Goal: Task Accomplishment & Management: Manage account settings

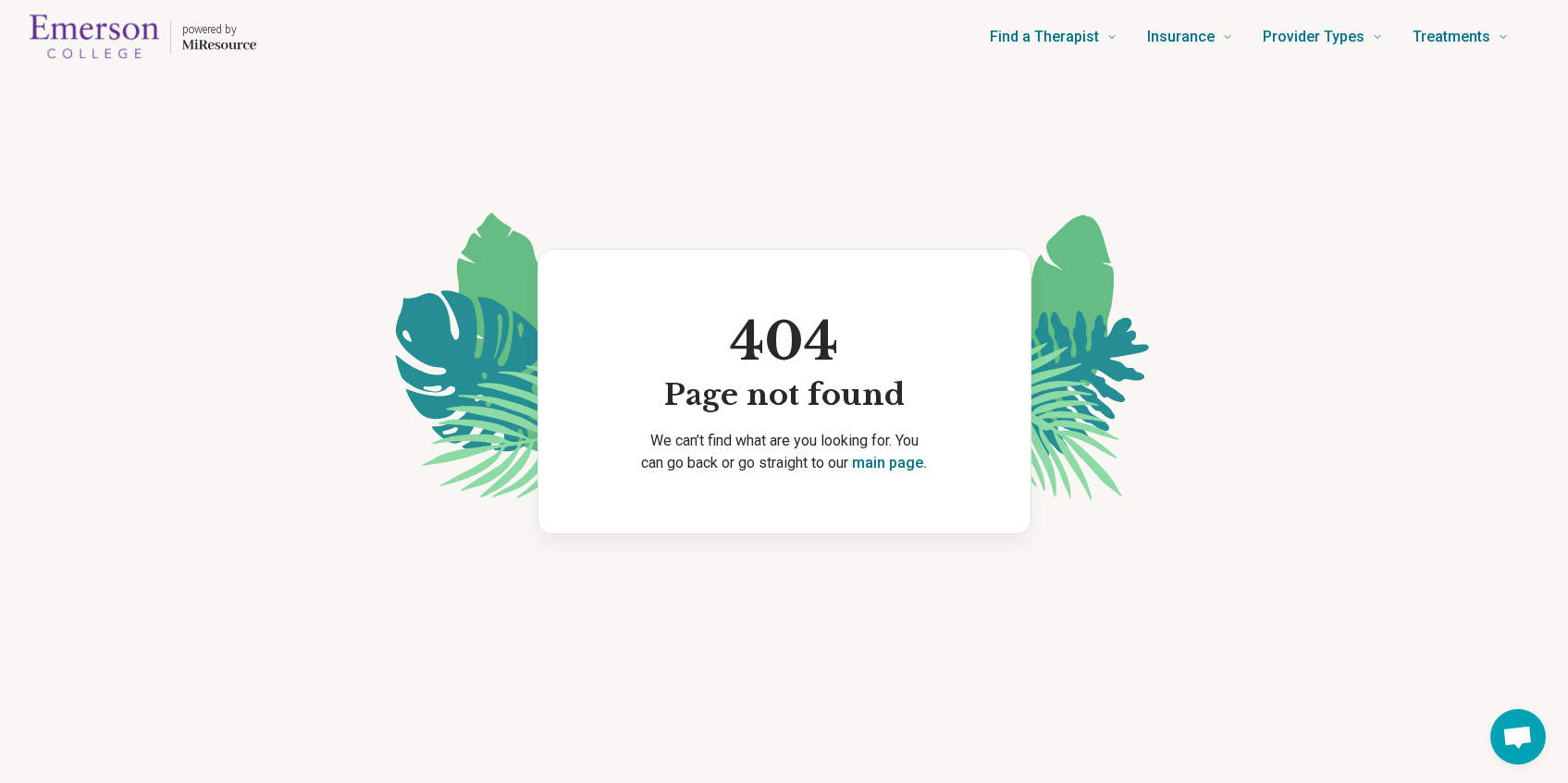
click at [103, 36] on img "Home page" at bounding box center [95, 37] width 130 height 59
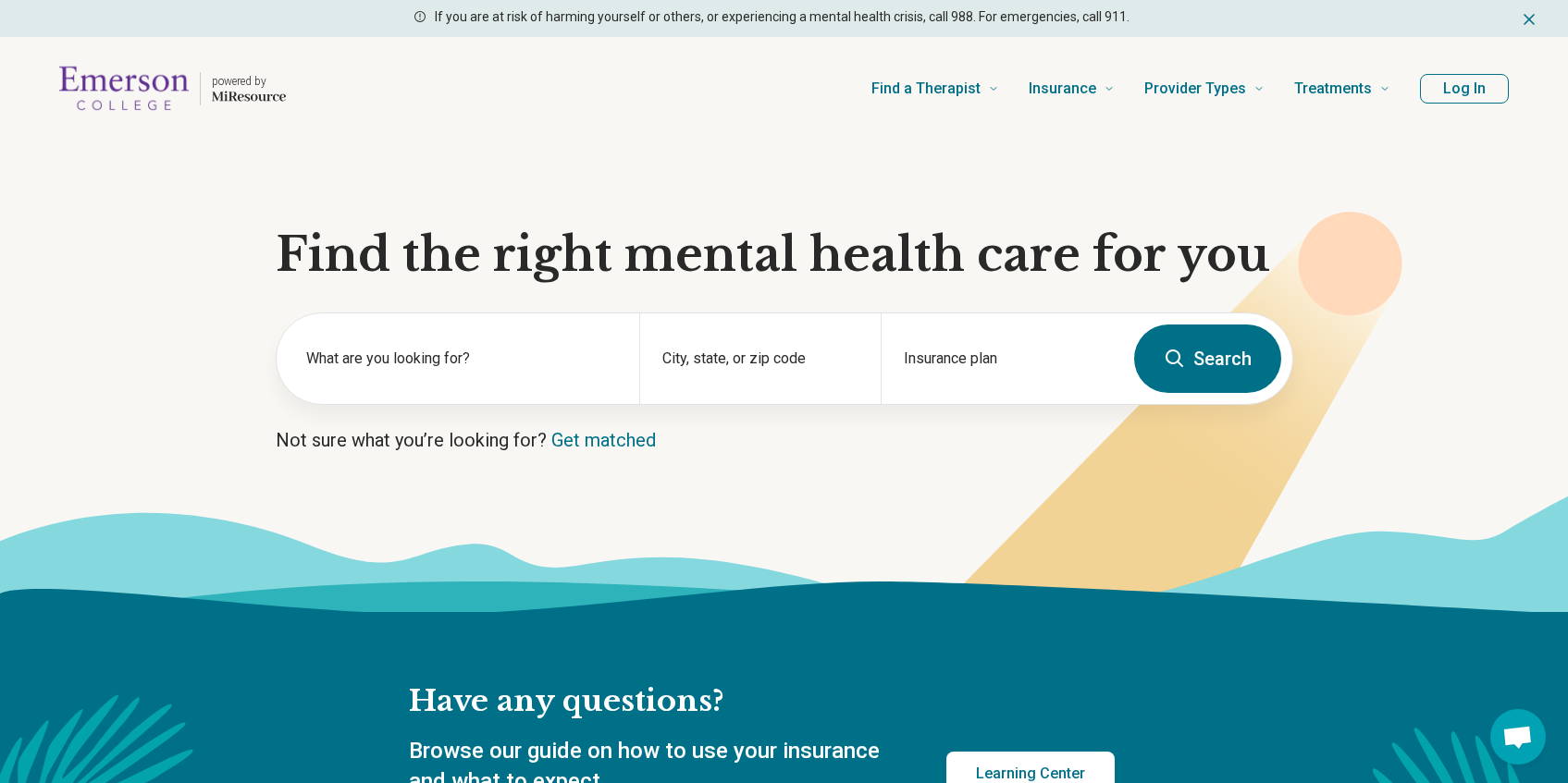
click at [1445, 86] on button "Log In" at bounding box center [1464, 88] width 89 height 30
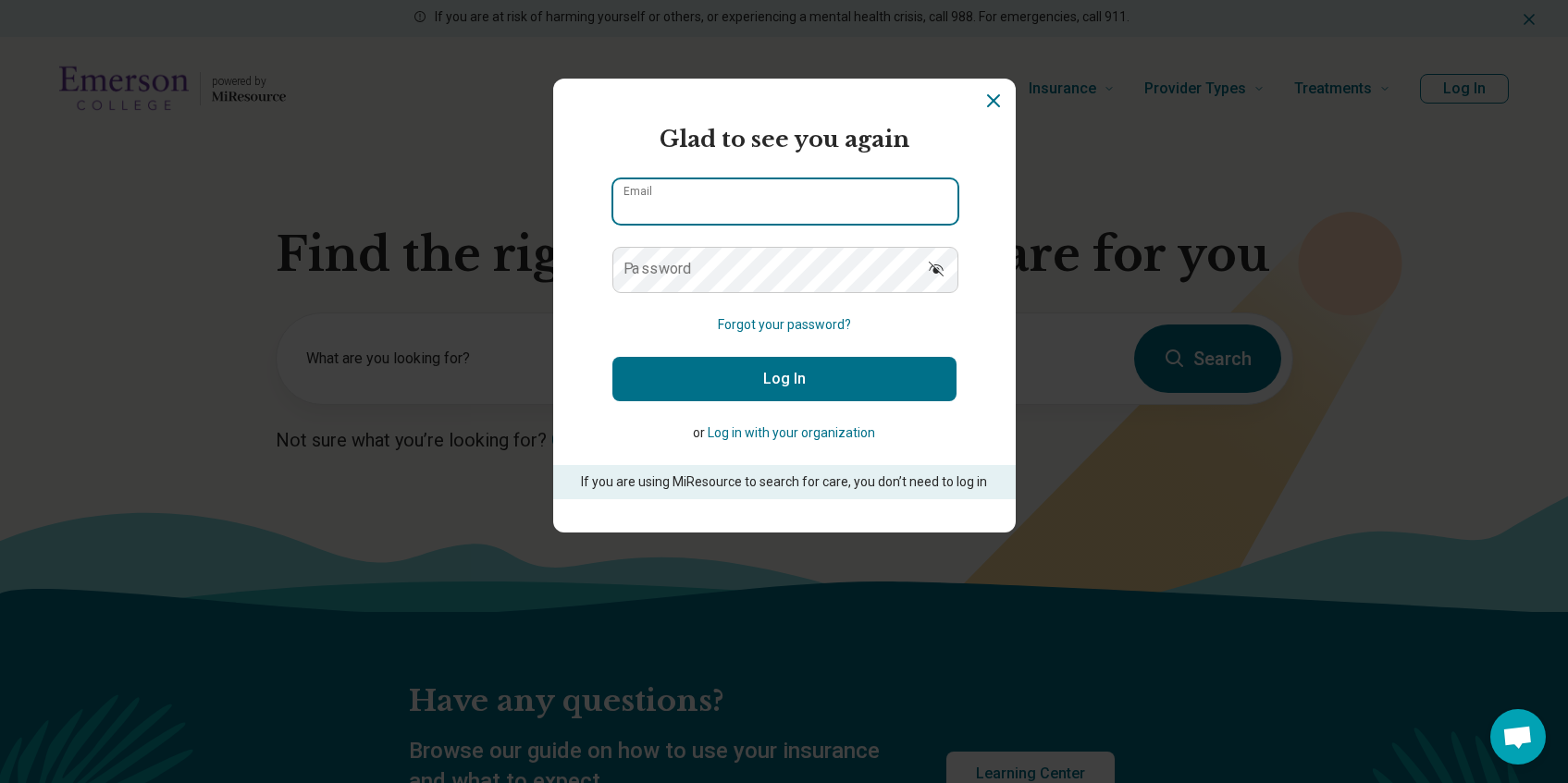
click at [796, 189] on input "Email" at bounding box center [785, 201] width 344 height 44
type input "**********"
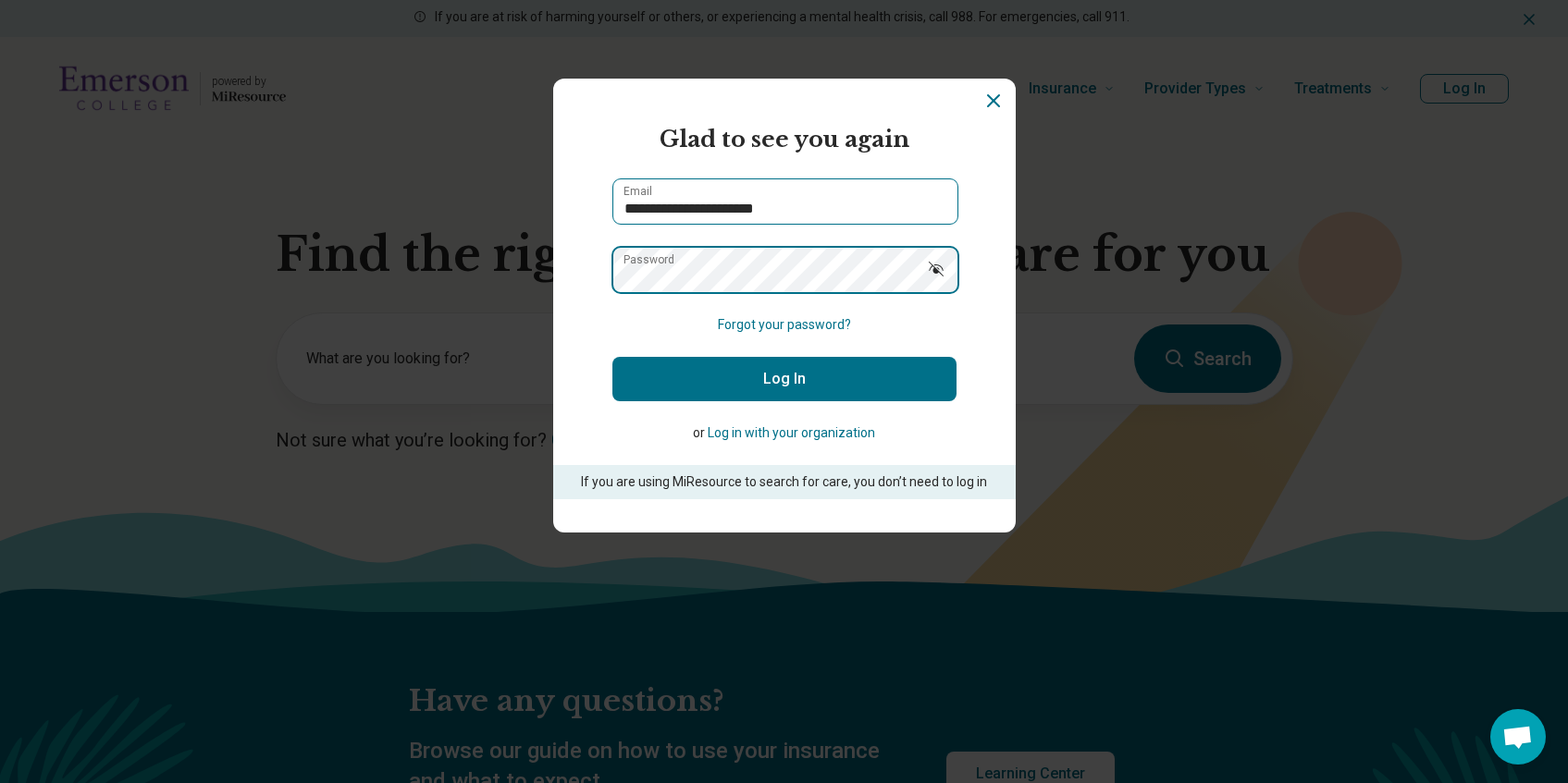
click at [612, 357] on button "Log In" at bounding box center [784, 379] width 344 height 44
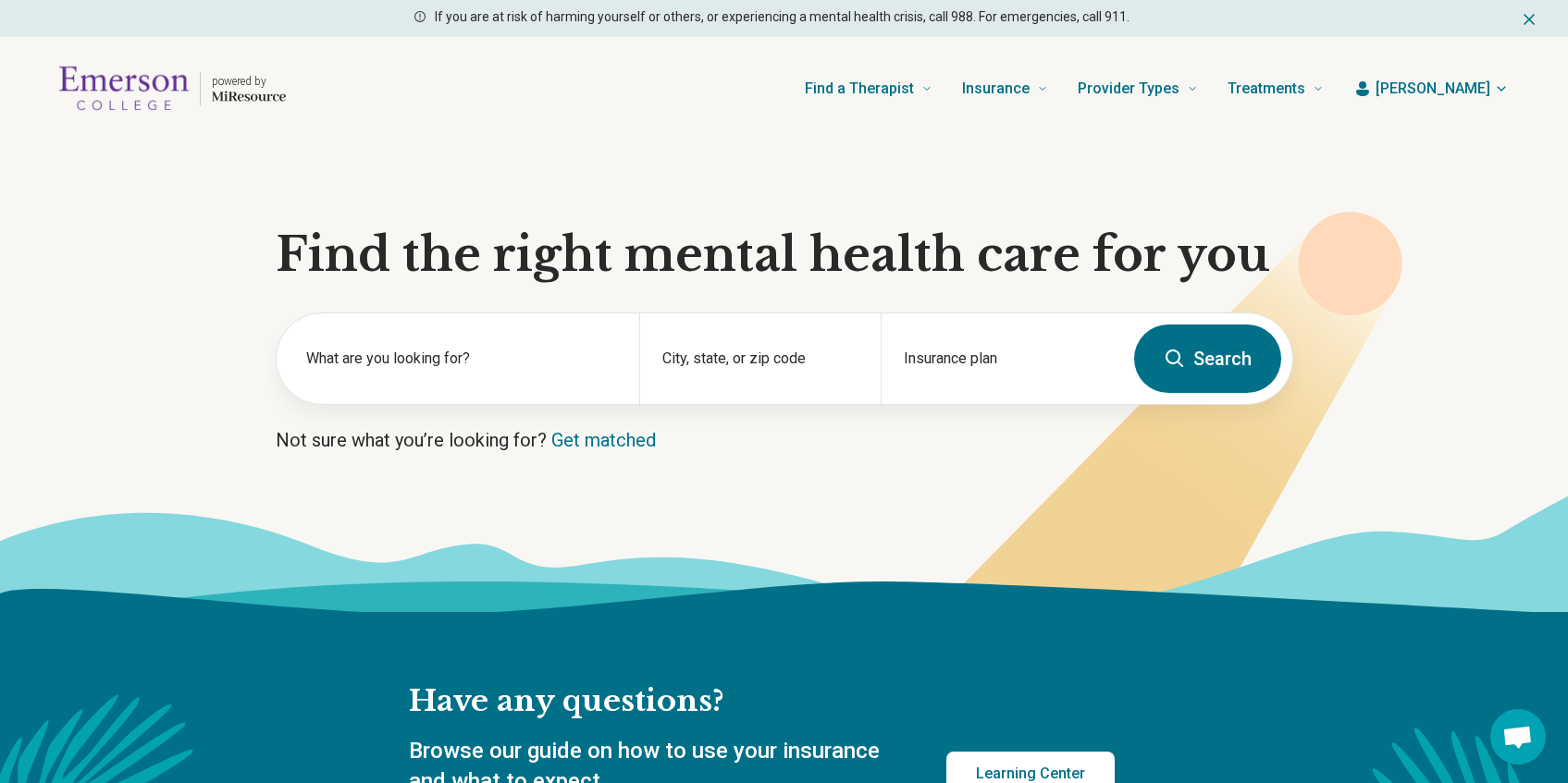
click at [1446, 98] on button "[PERSON_NAME]" at bounding box center [1430, 88] width 156 height 22
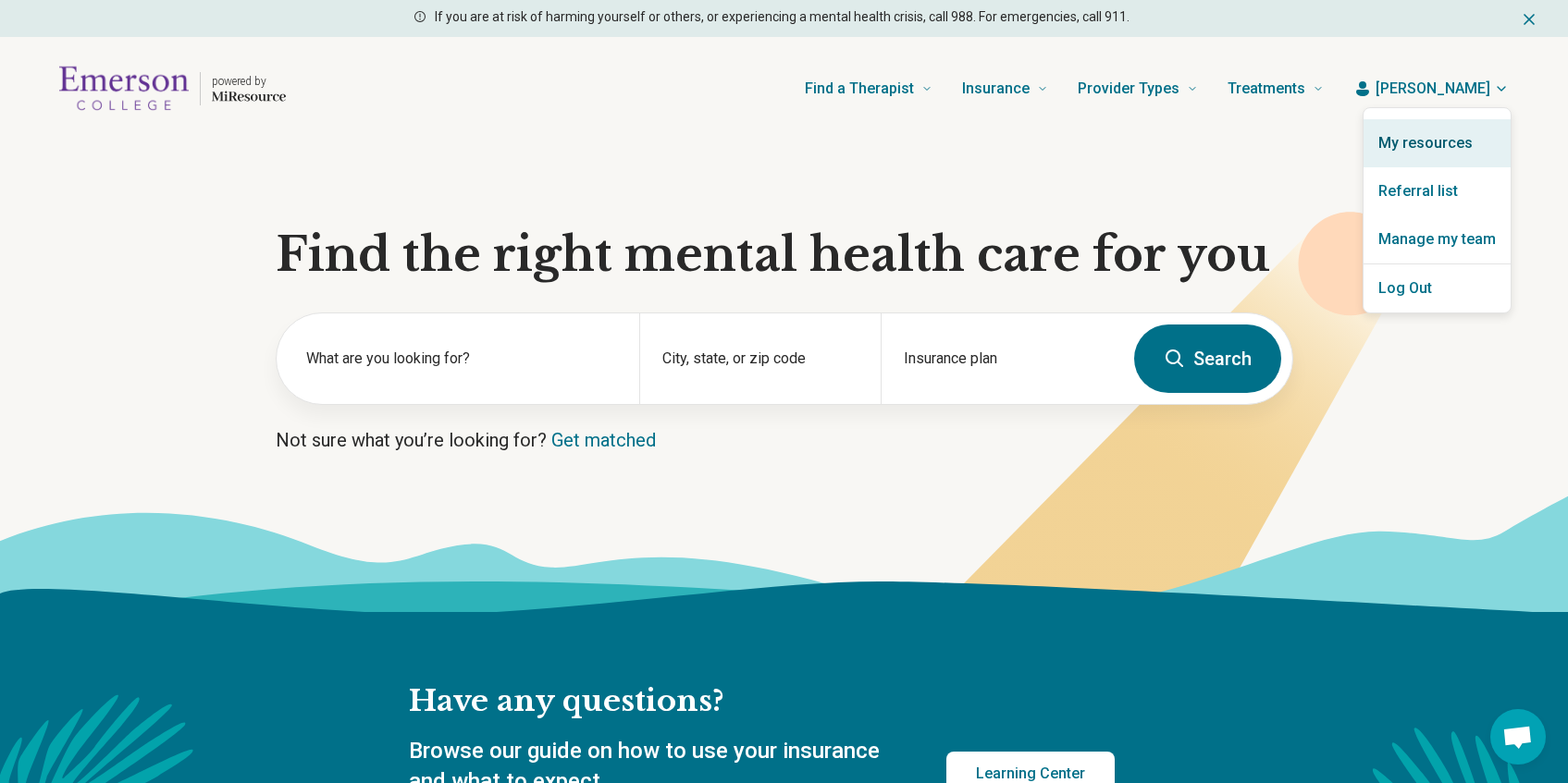
click at [1430, 143] on link "My resources" at bounding box center [1437, 143] width 147 height 48
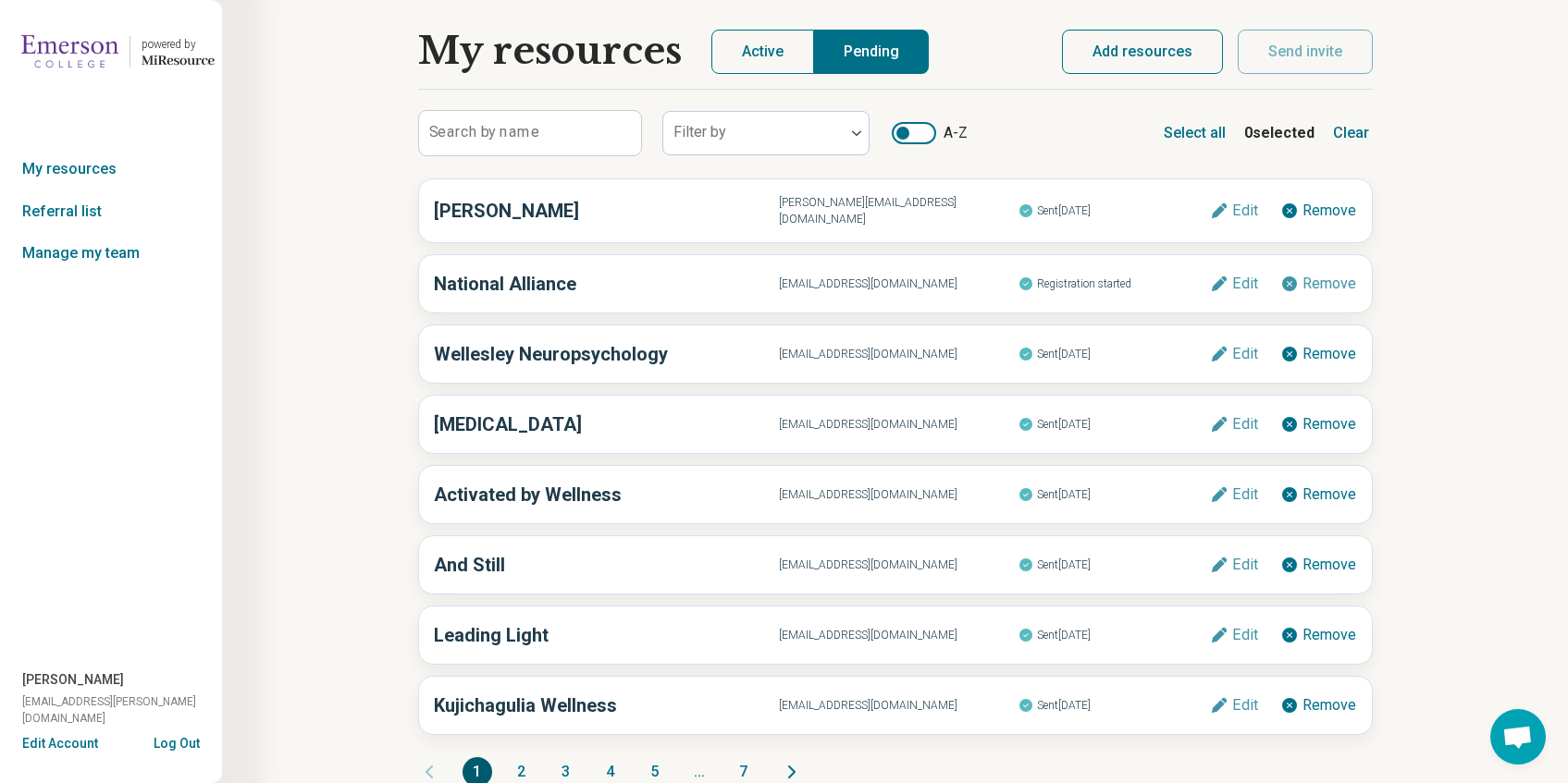
click at [746, 62] on button "Active" at bounding box center [763, 52] width 103 height 44
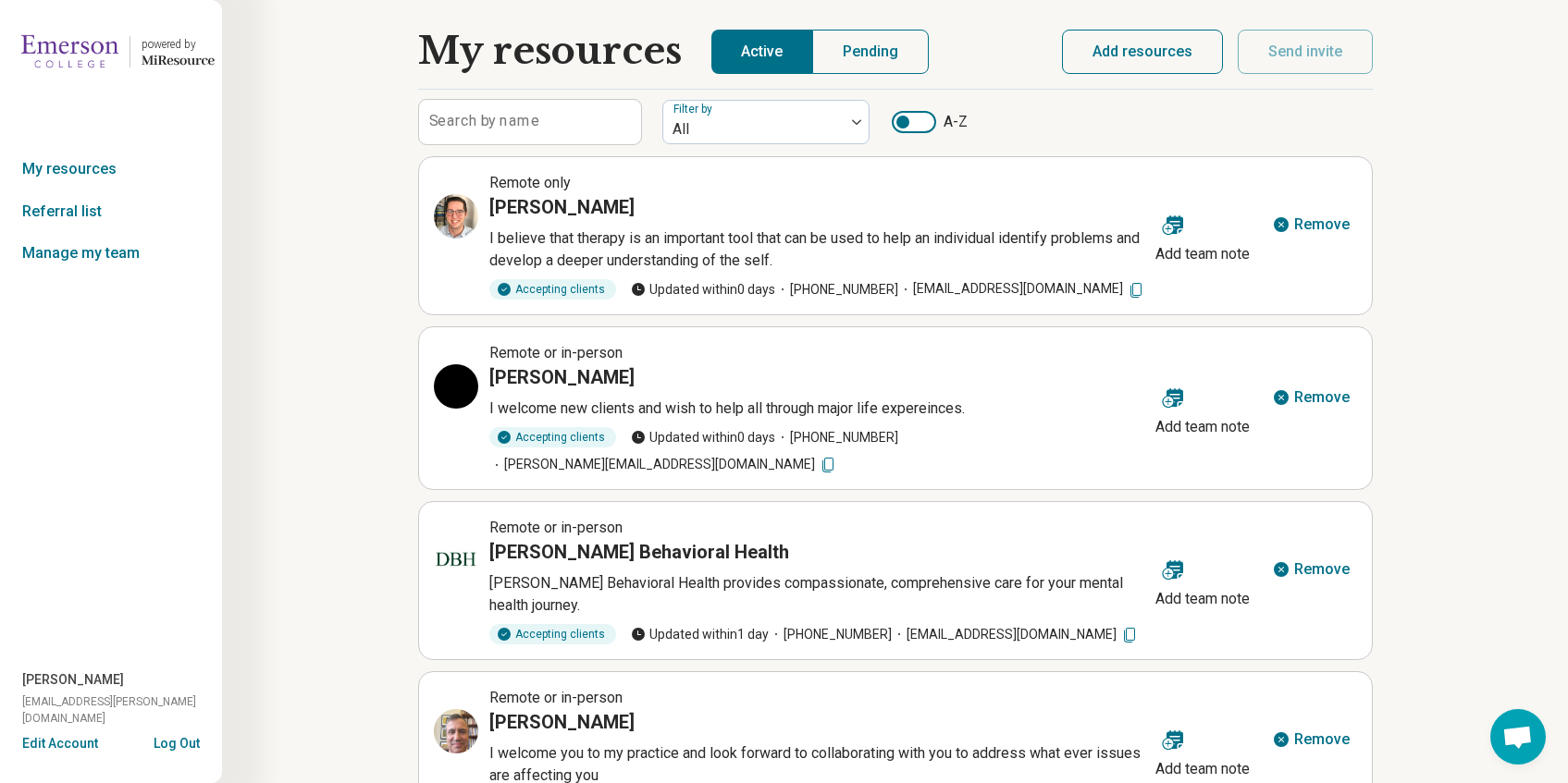
click at [1162, 60] on button "Add resources" at bounding box center [1142, 52] width 161 height 44
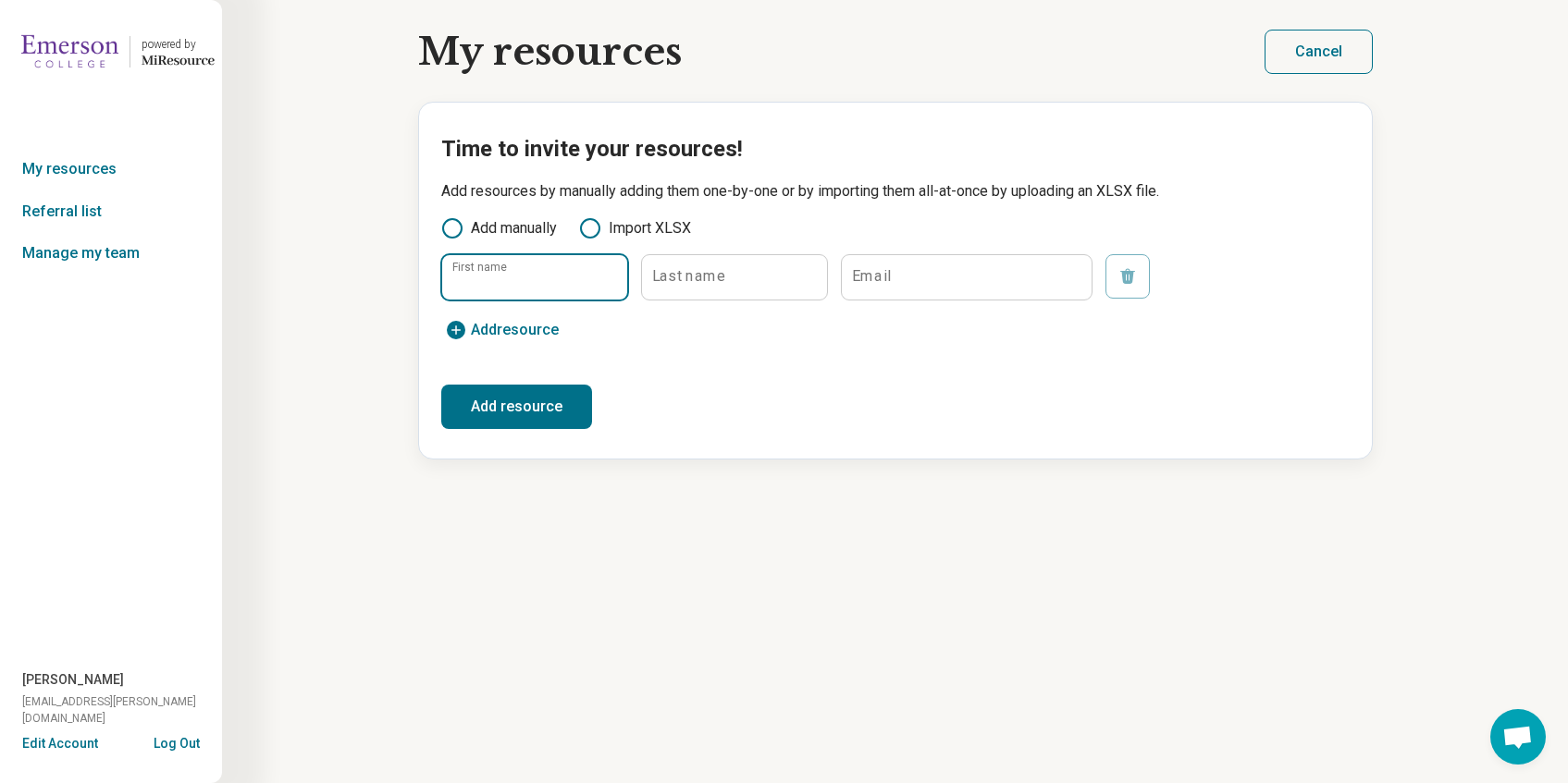
click at [533, 294] on input "First name" at bounding box center [535, 277] width 185 height 44
type input "******"
type input "**********"
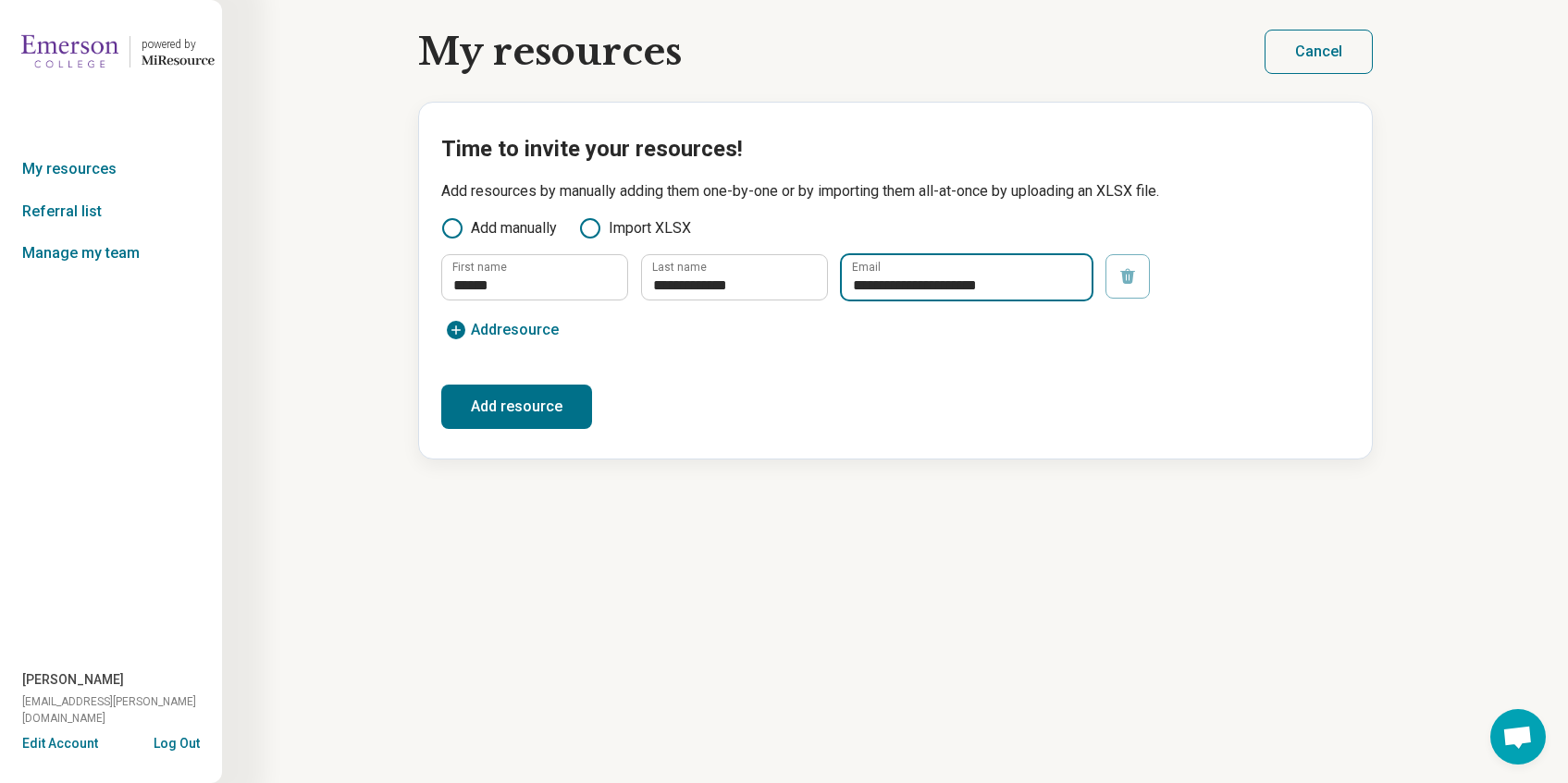
type input "**********"
click at [517, 402] on button "Add resource" at bounding box center [517, 407] width 151 height 44
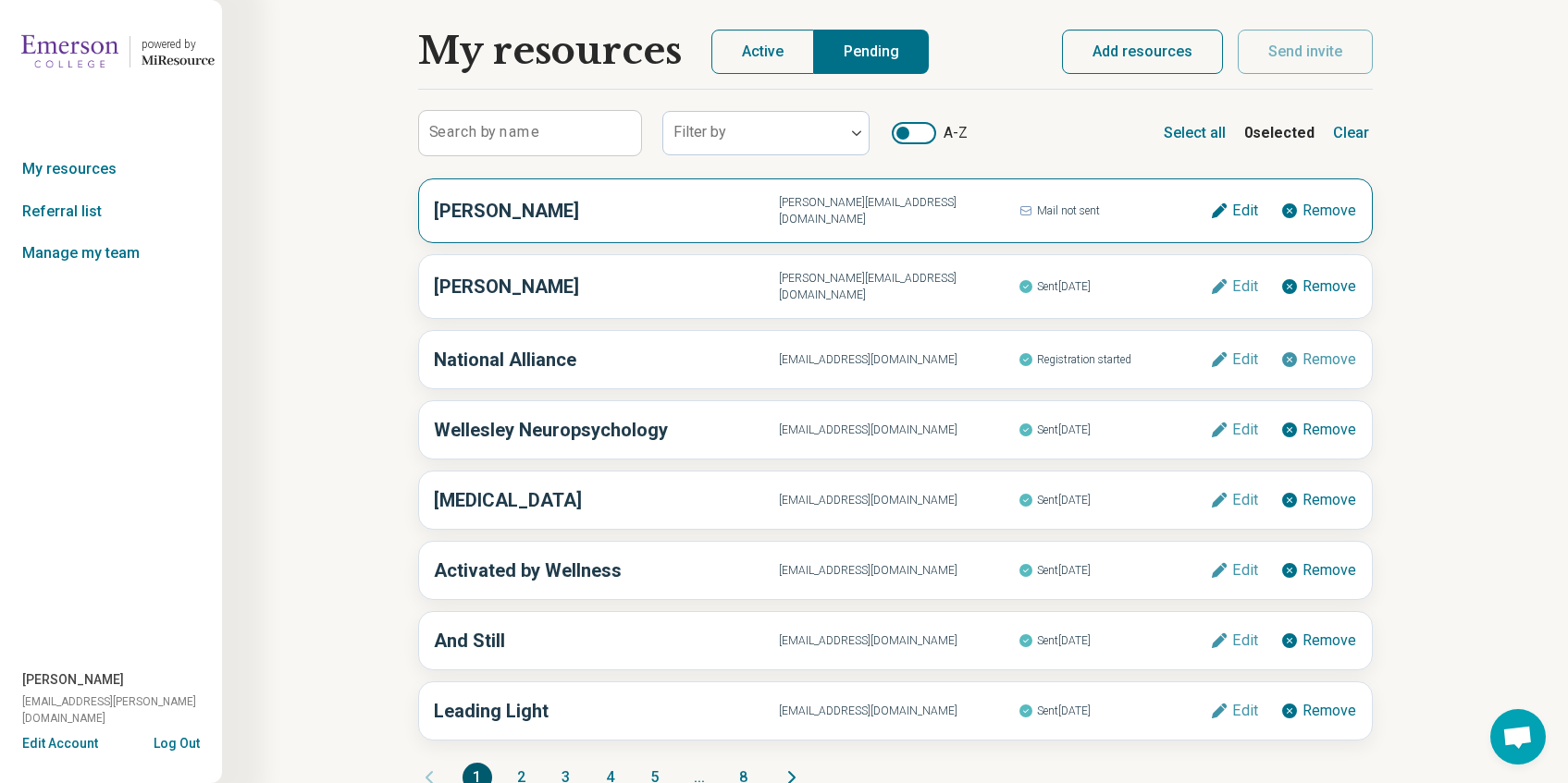
click at [1036, 206] on span "Mail not sent" at bounding box center [1113, 210] width 192 height 24
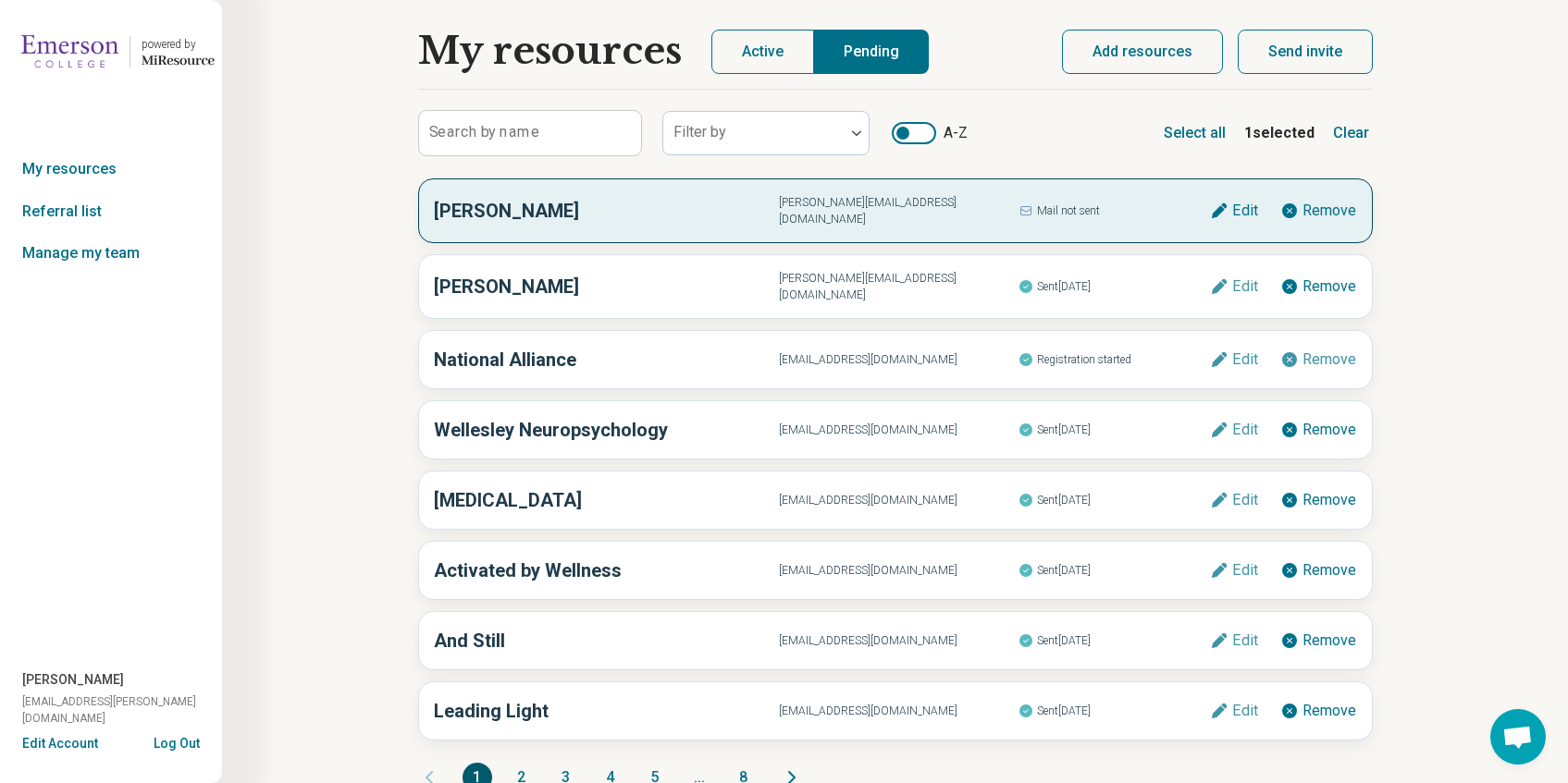
click at [554, 206] on h3 "[PERSON_NAME]" at bounding box center [605, 210] width 345 height 28
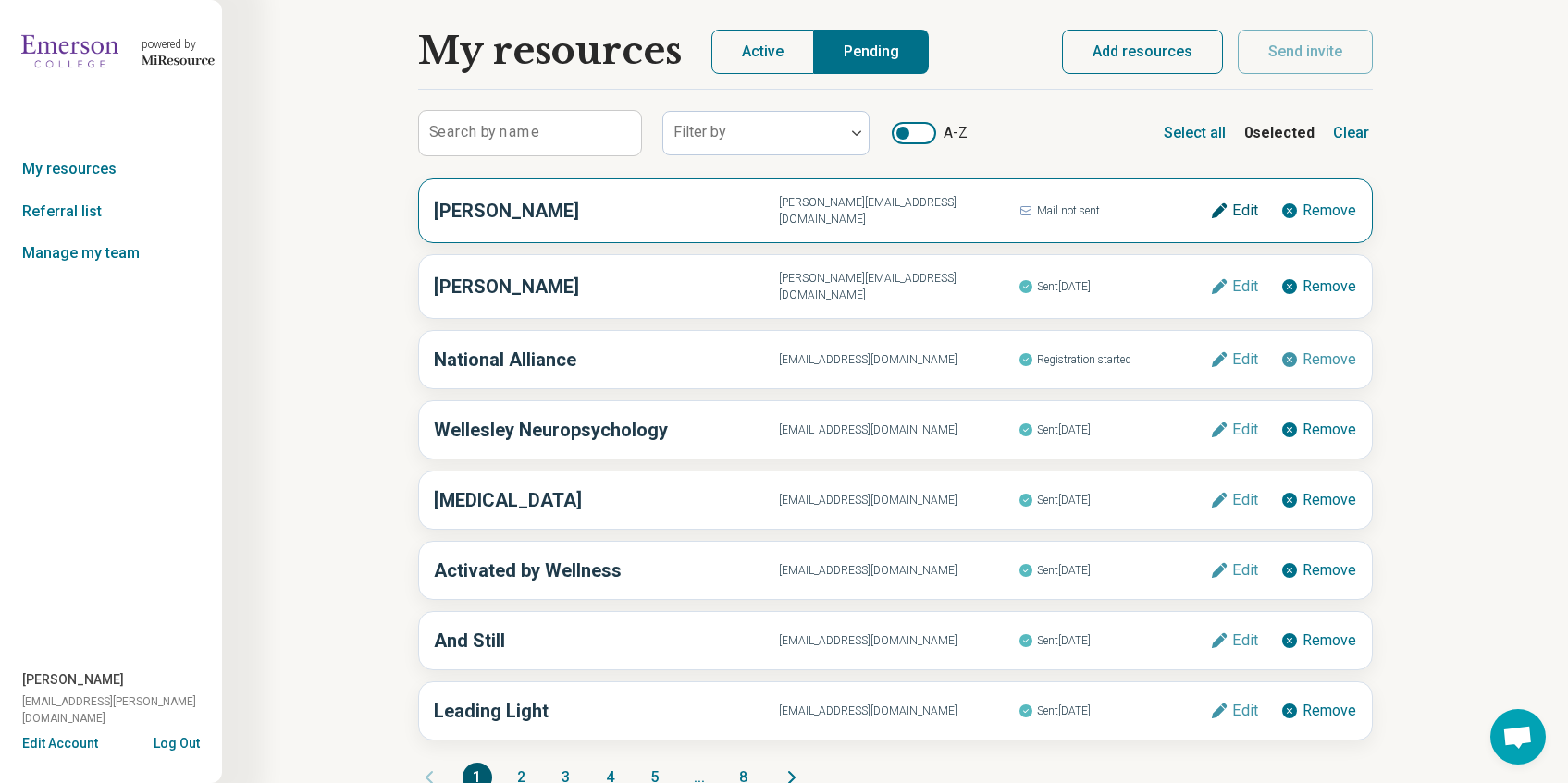
click at [1217, 206] on icon at bounding box center [1218, 210] width 18 height 18
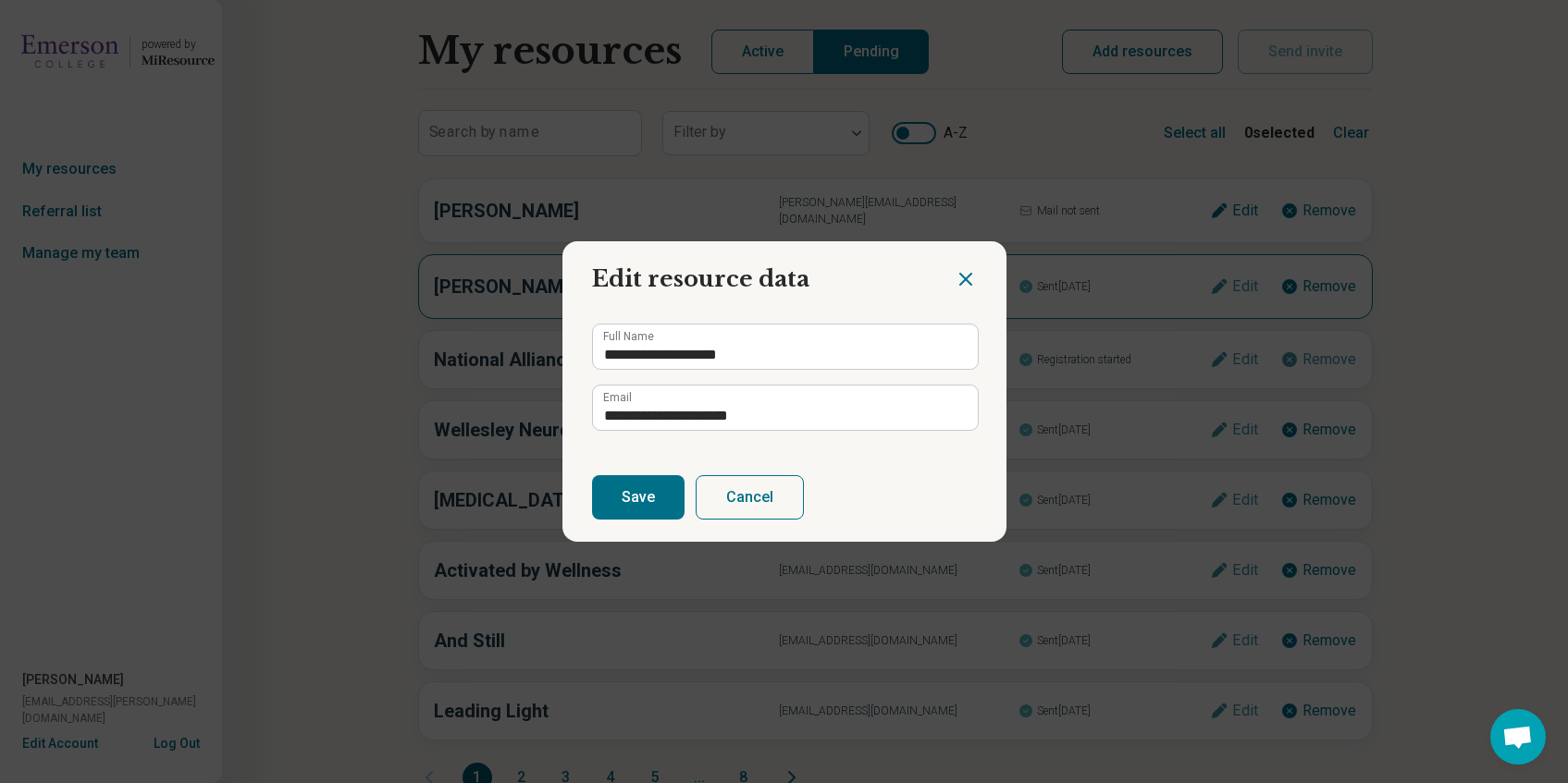
click at [968, 275] on icon "Close dialog" at bounding box center [965, 280] width 11 height 11
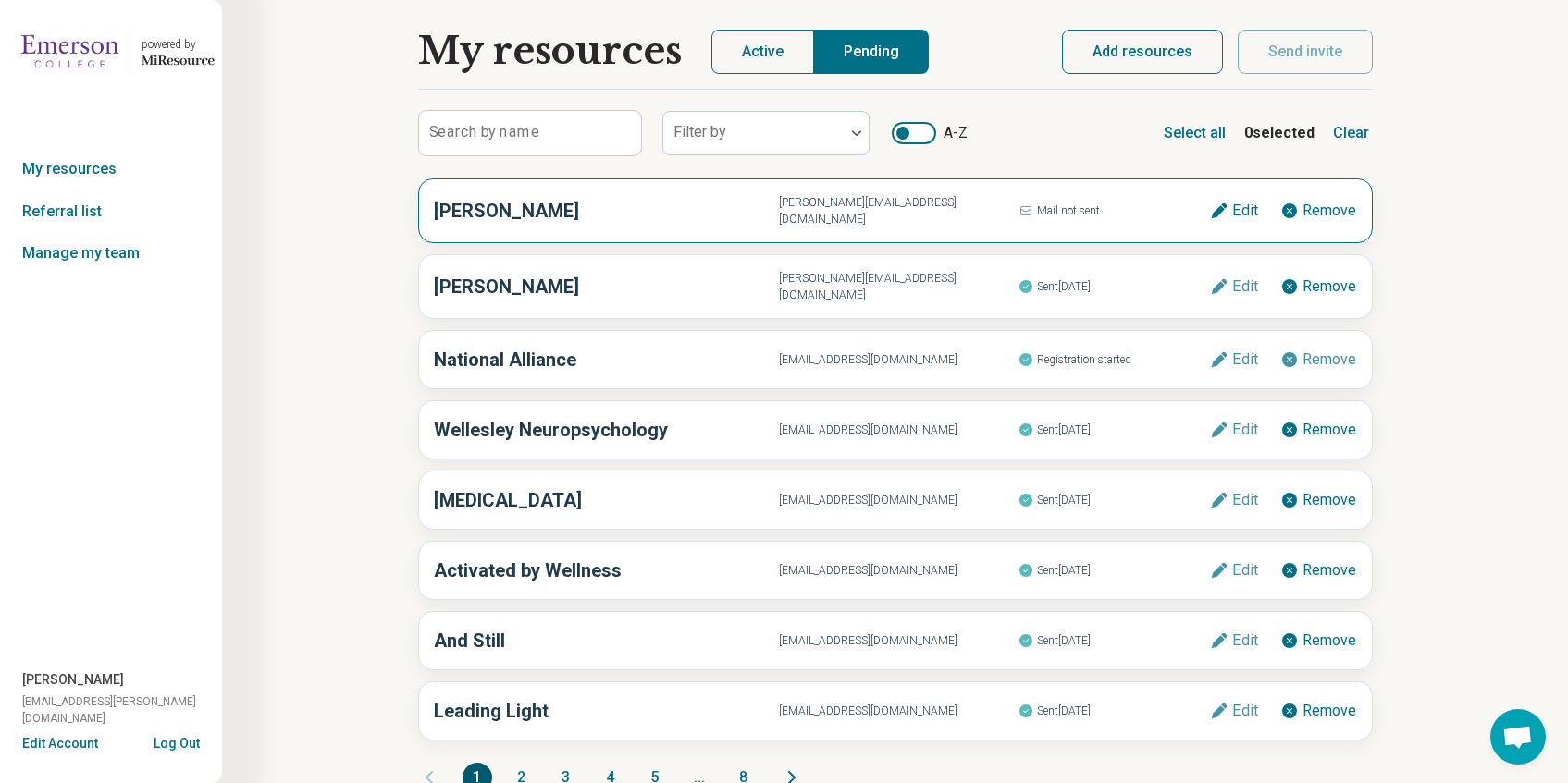
click at [819, 217] on div "[PERSON_NAME] [PERSON_NAME][EMAIL_ADDRESS][DOMAIN_NAME] Mail not sent Edit Remo…" at bounding box center [896, 211] width 955 height 65
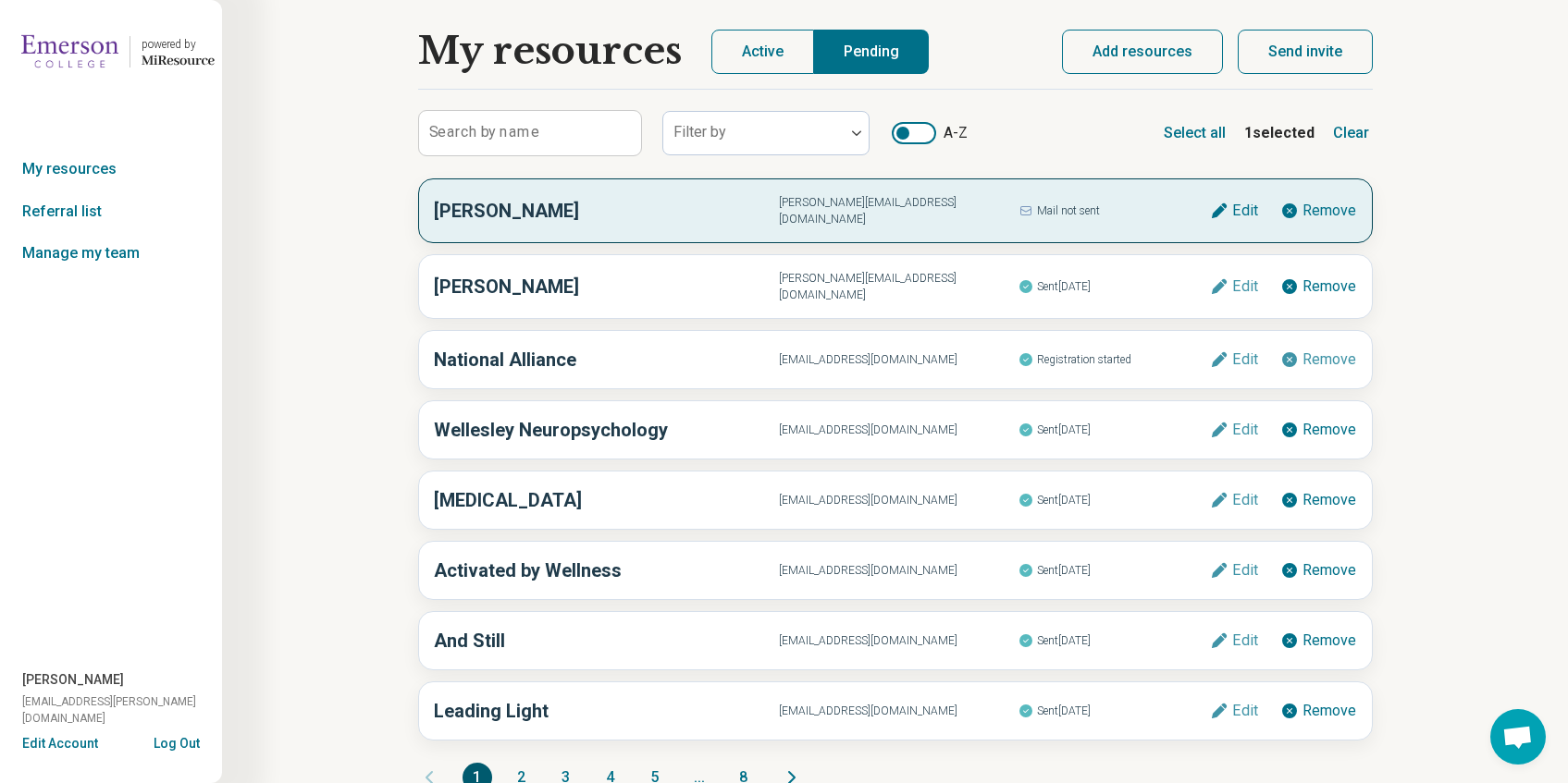
click at [1289, 46] on button "Send invite" at bounding box center [1304, 52] width 135 height 44
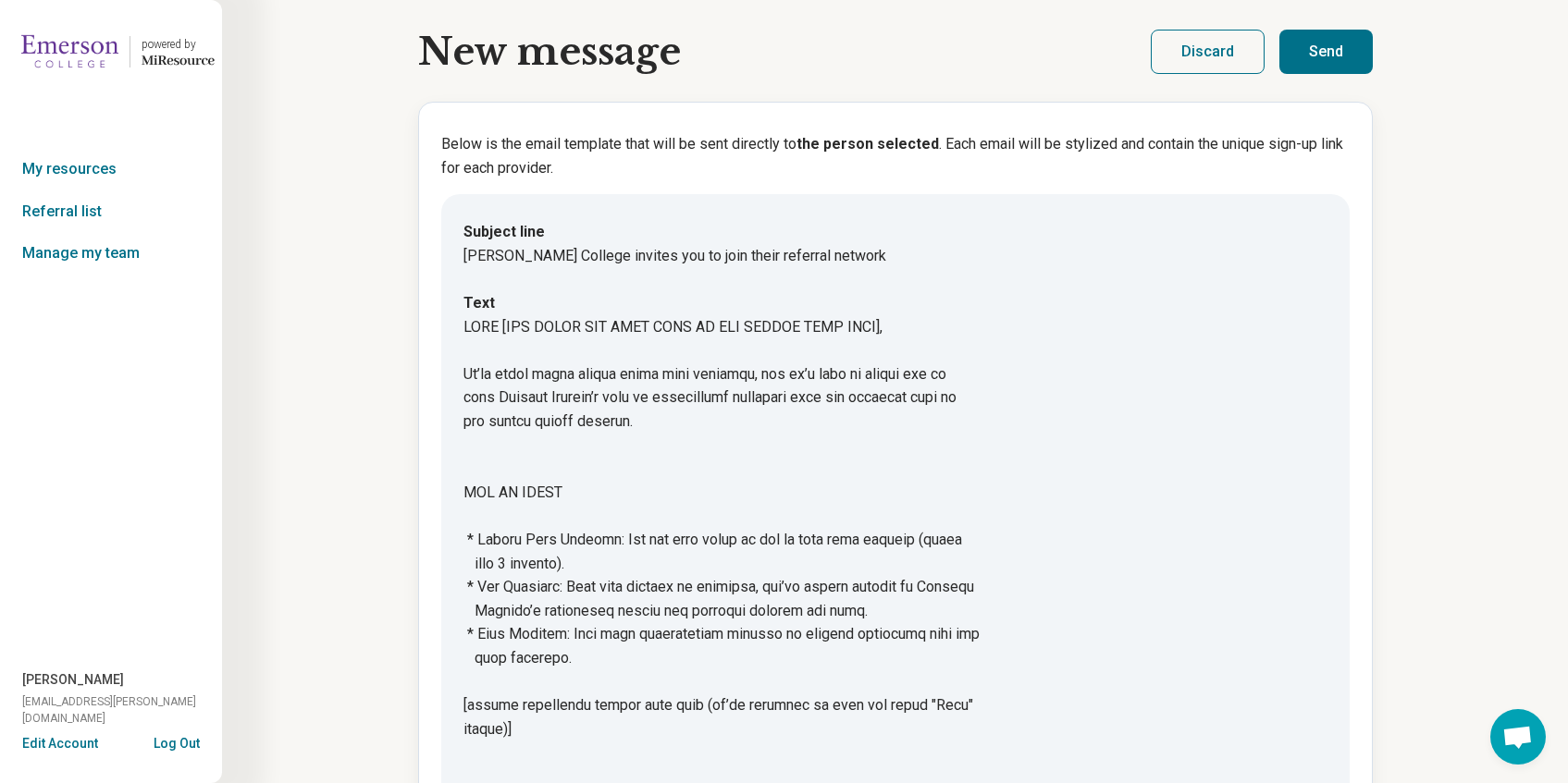
click at [1311, 53] on button "Send" at bounding box center [1326, 52] width 94 height 44
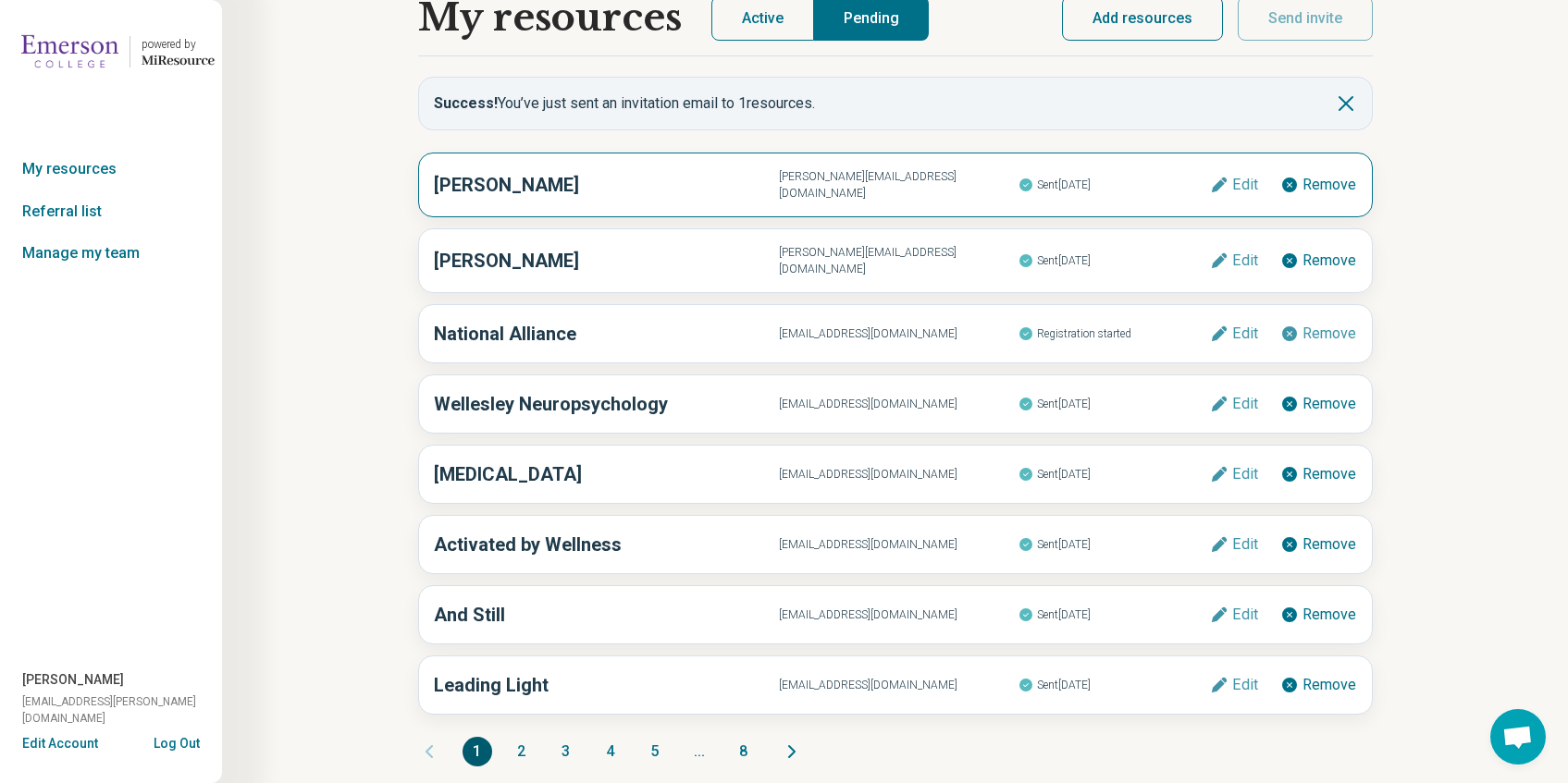
scroll to position [35, 0]
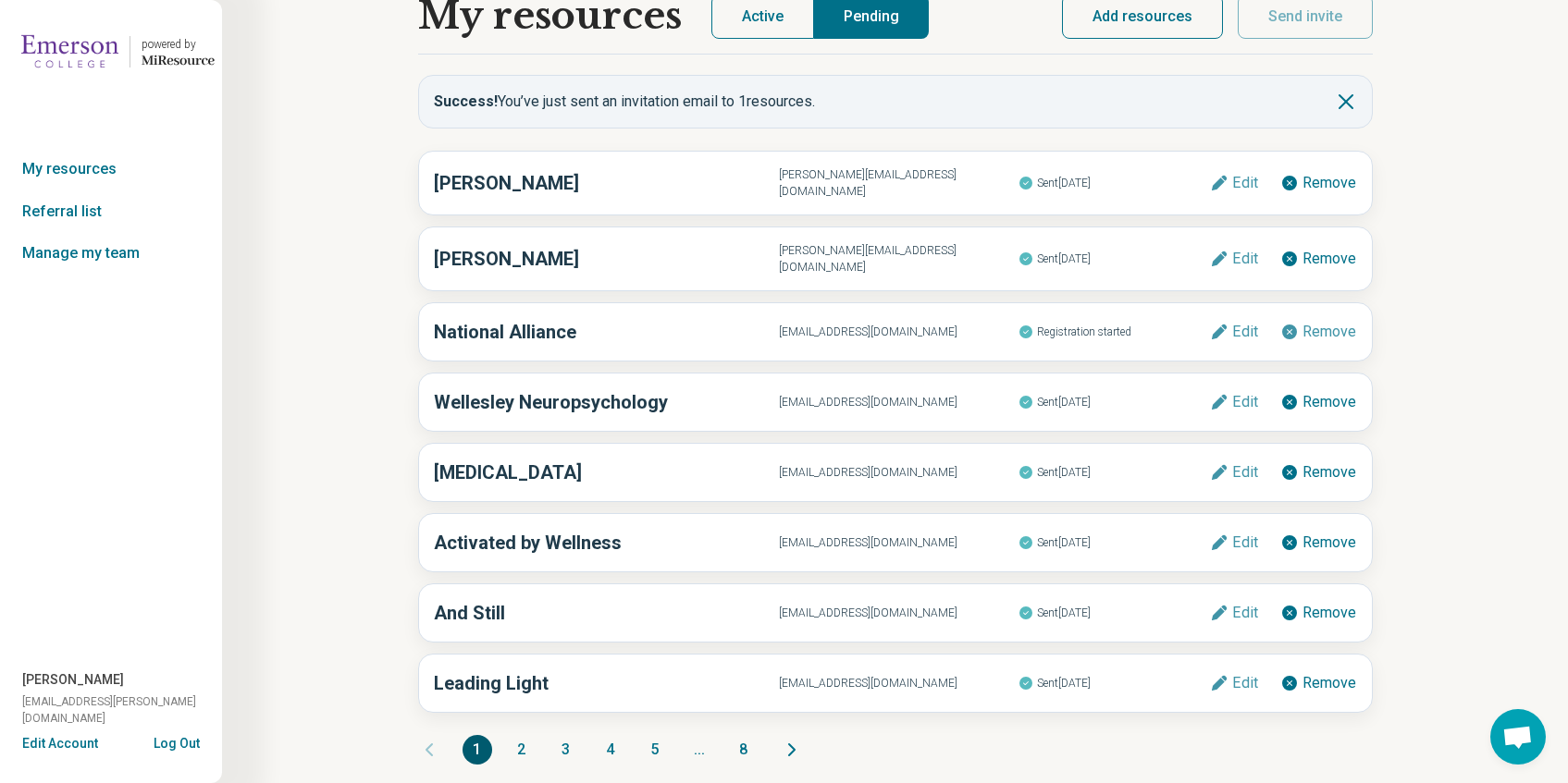
click at [520, 742] on button "2" at bounding box center [521, 750] width 30 height 30
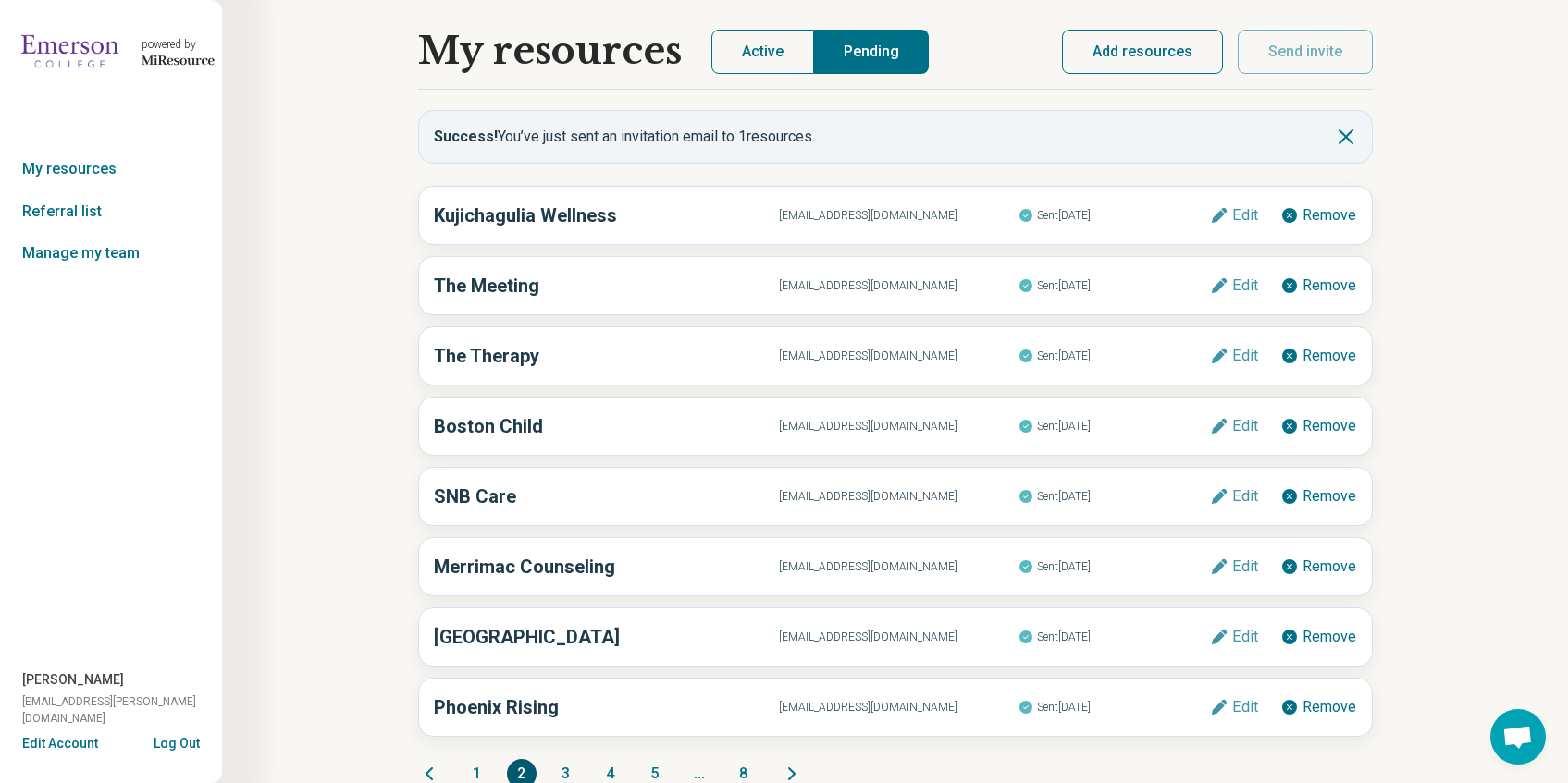
click at [555, 780] on button "3" at bounding box center [565, 773] width 30 height 30
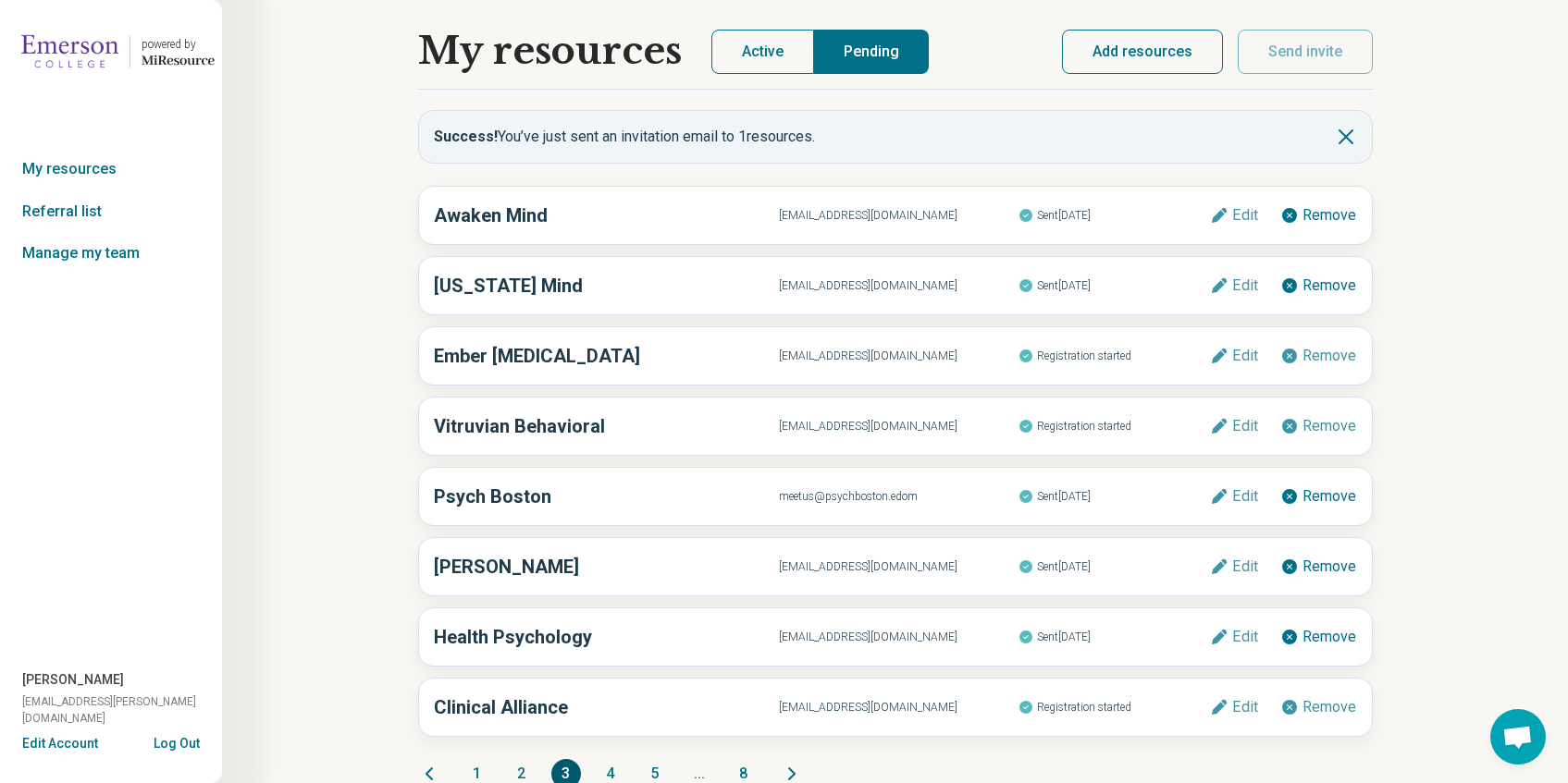
click at [661, 771] on button "5" at bounding box center [654, 773] width 30 height 30
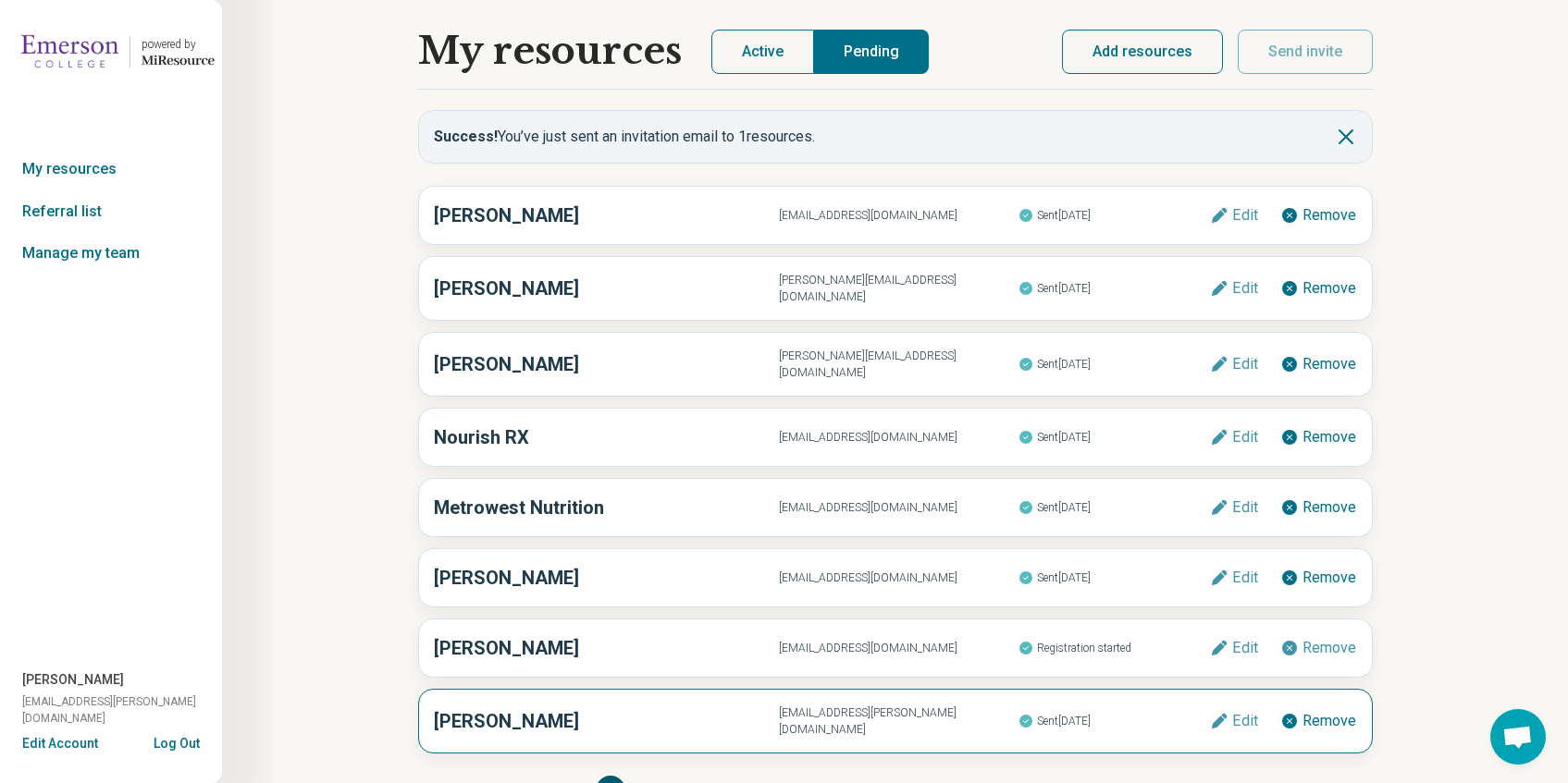
scroll to position [35, 0]
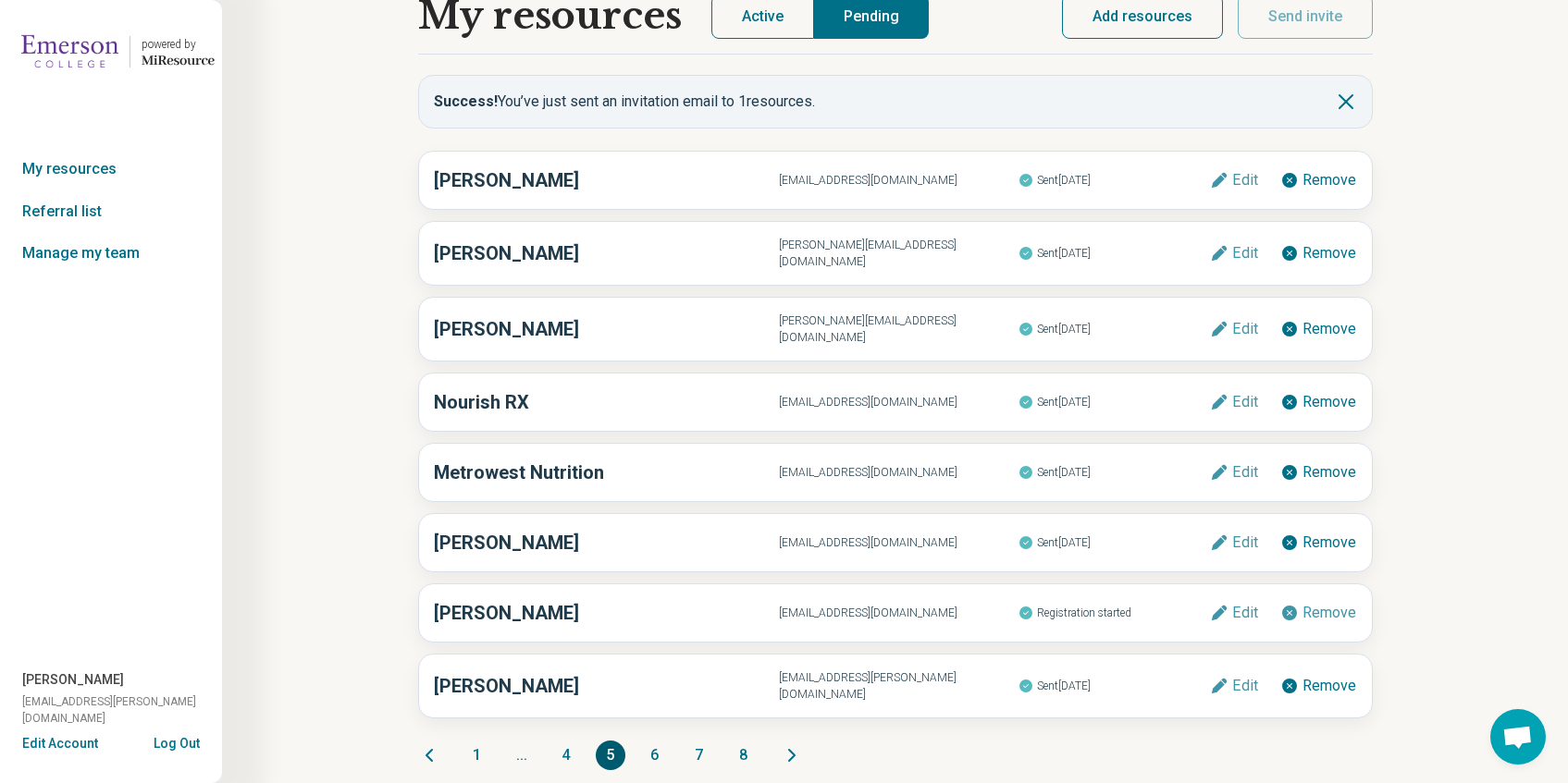
click at [466, 741] on button "1" at bounding box center [477, 755] width 30 height 30
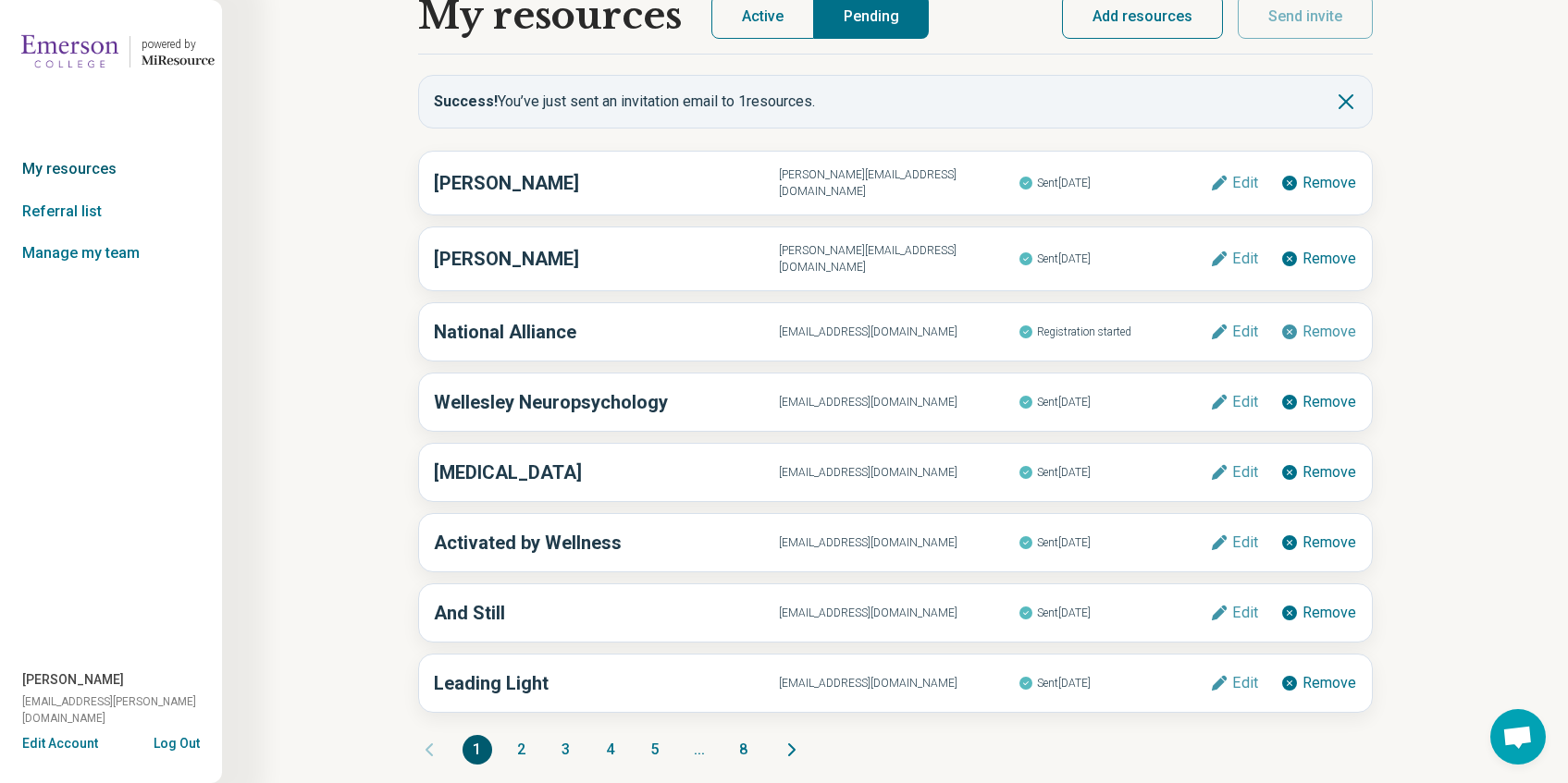
click at [106, 177] on link "My resources" at bounding box center [111, 169] width 222 height 43
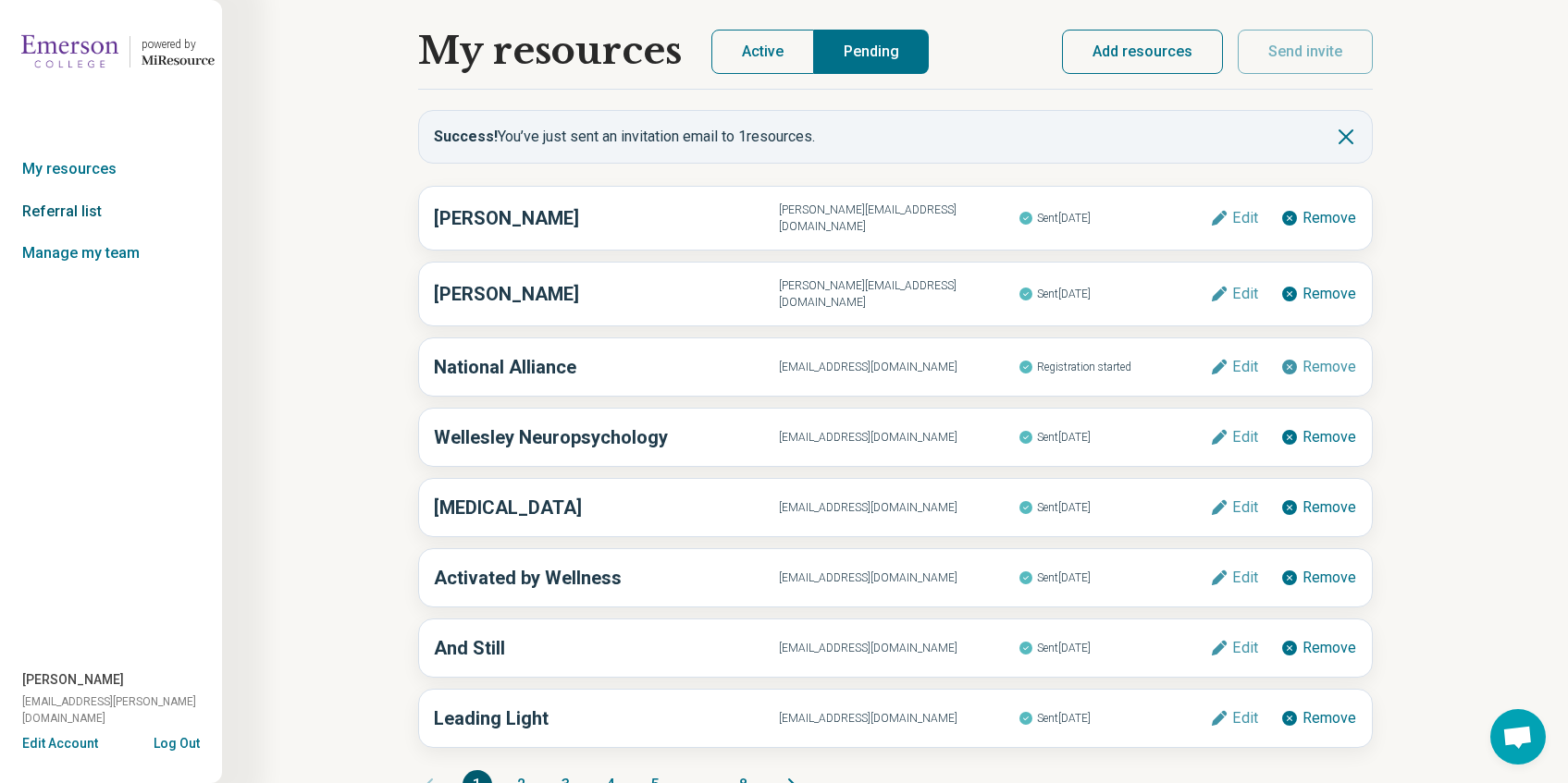
click at [82, 201] on link "Referral list" at bounding box center [111, 212] width 222 height 43
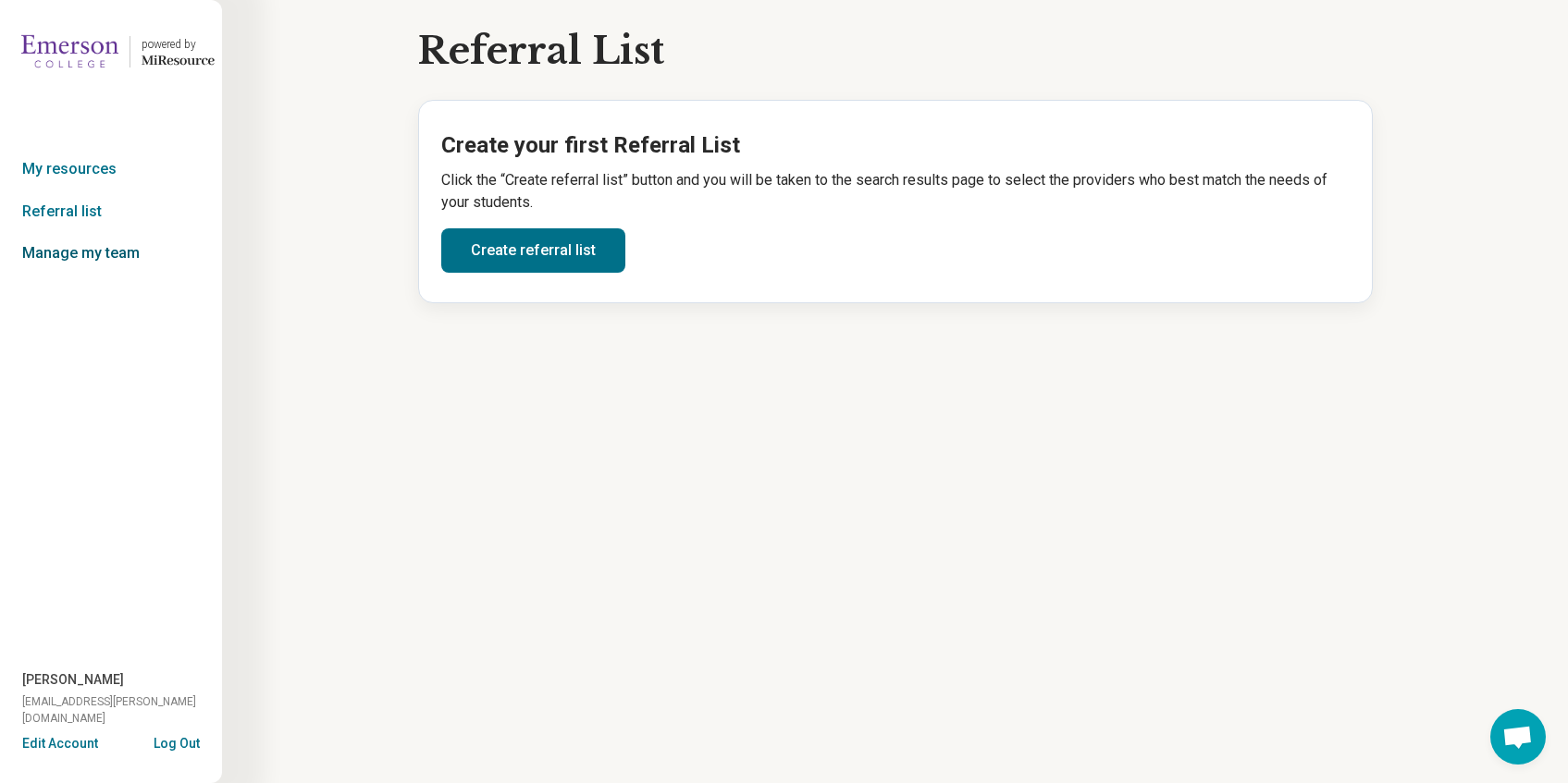
click at [87, 248] on link "Manage my team" at bounding box center [111, 253] width 222 height 43
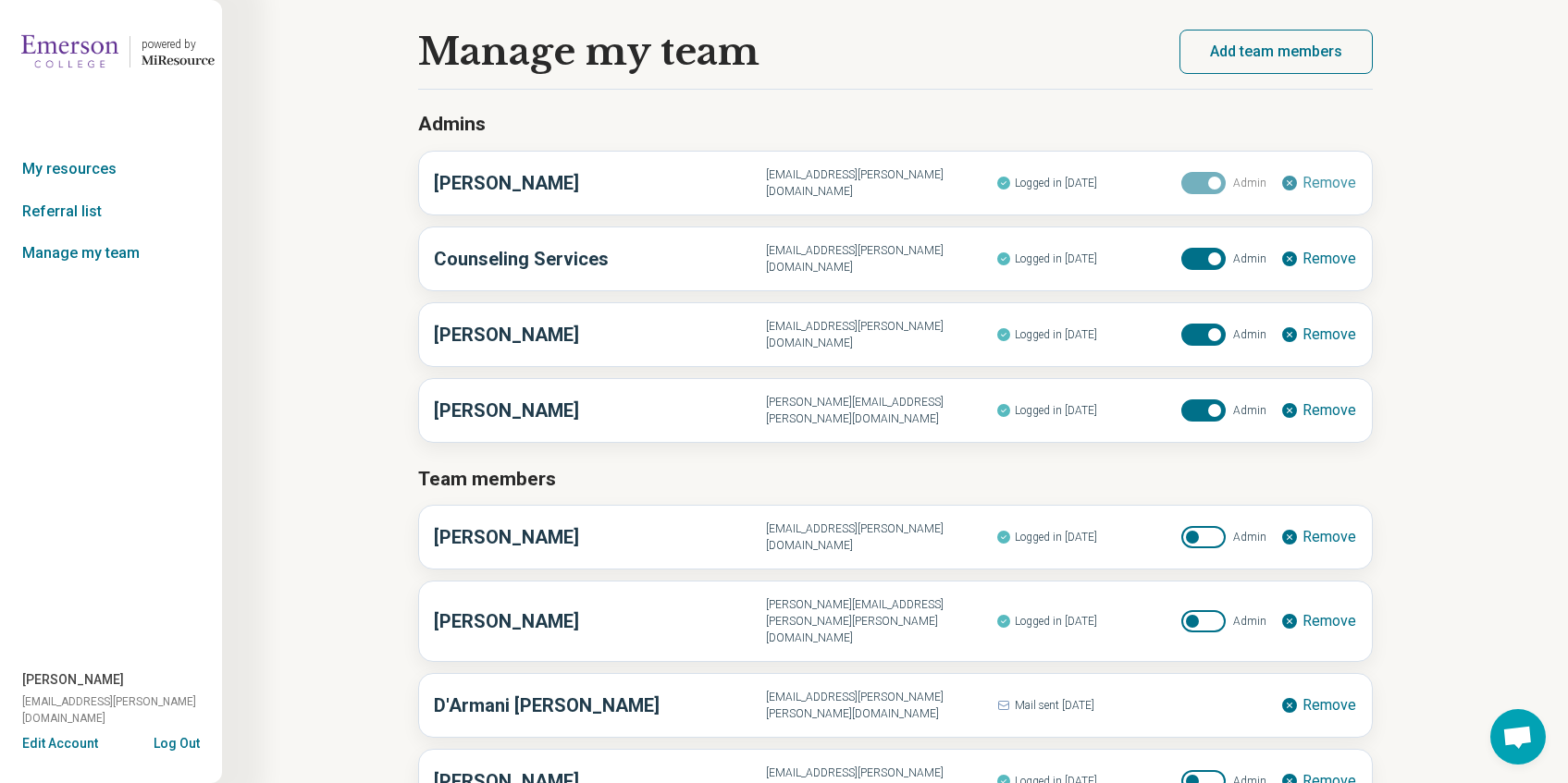
click at [103, 46] on img at bounding box center [70, 52] width 97 height 44
